Goal: Check status: Check status

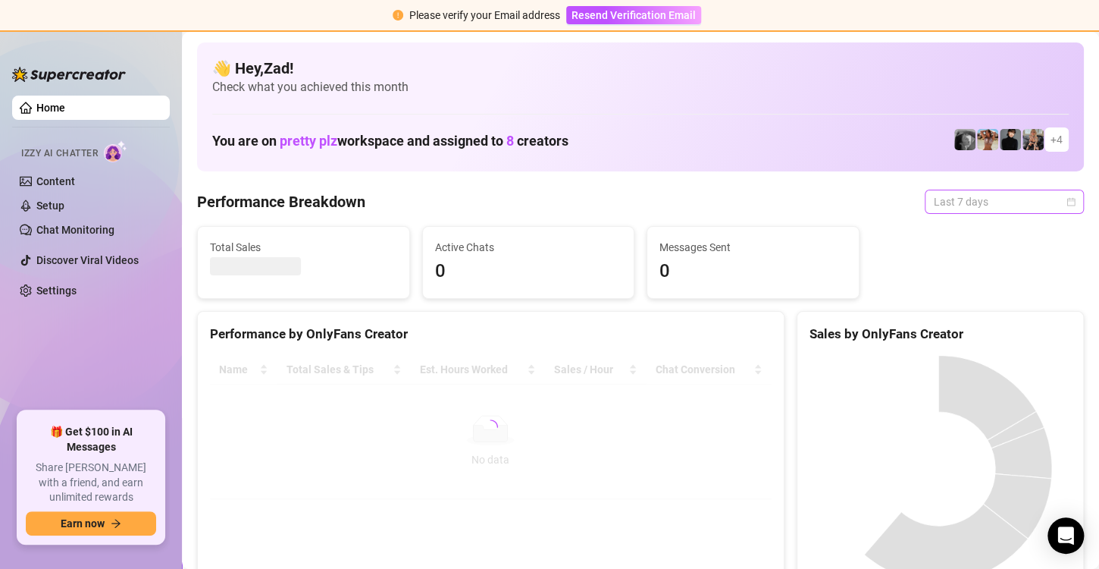
click at [970, 193] on span "Last 7 days" at bounding box center [1004, 201] width 141 height 23
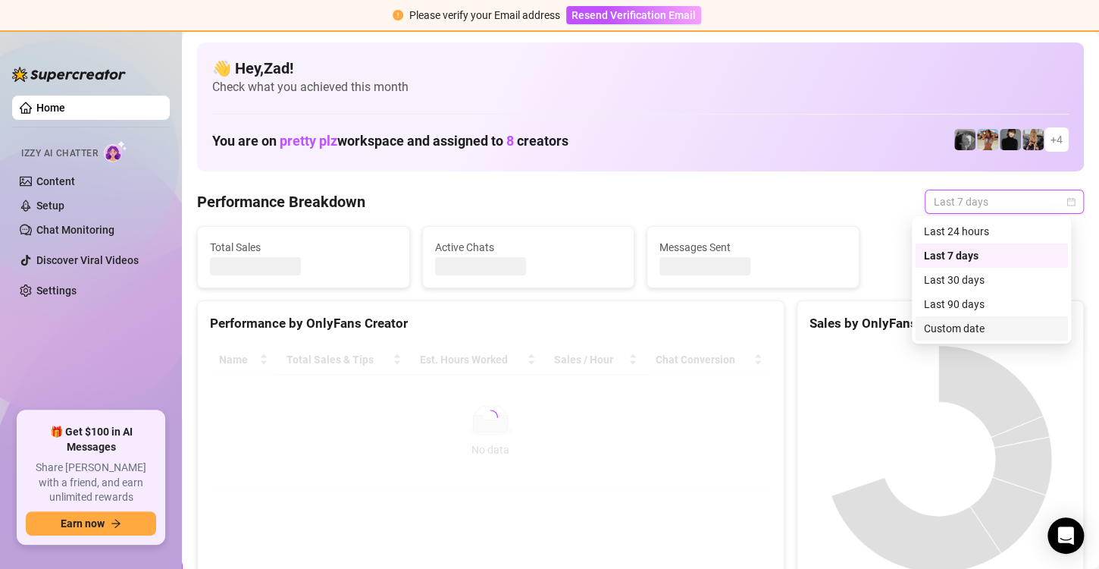
click at [939, 318] on div "Custom date" at bounding box center [991, 328] width 153 height 24
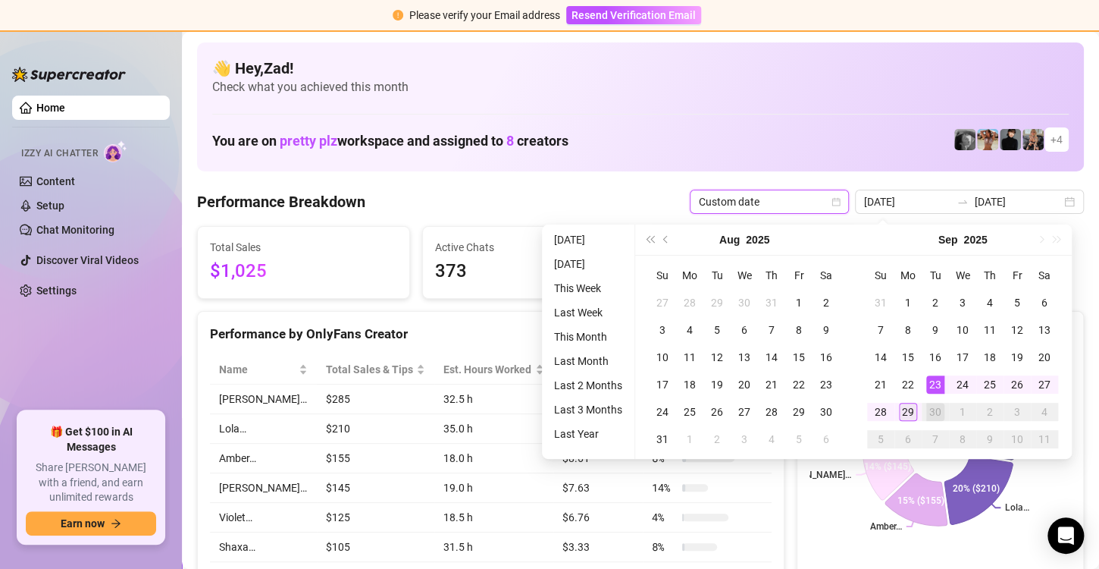
type input "[DATE]"
click at [909, 415] on div "29" at bounding box center [908, 412] width 18 height 18
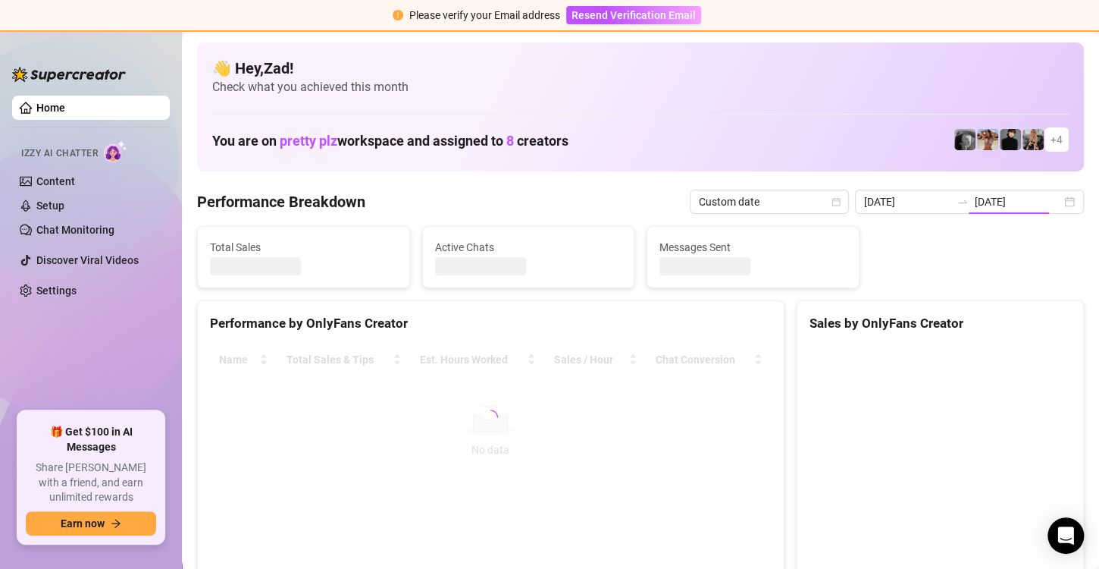
type input "[DATE]"
